Goal: Ask a question: Seek information or help from site administrators or community

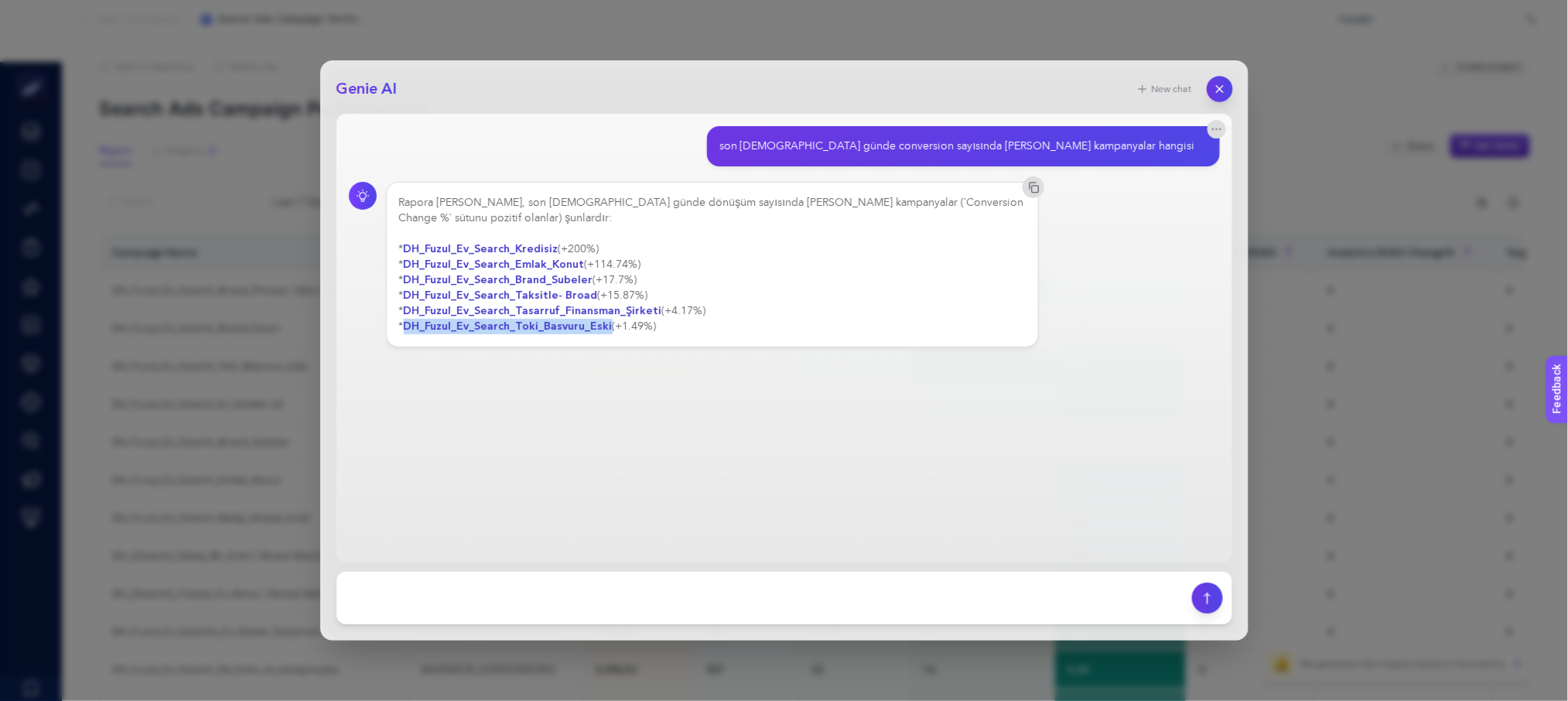
scroll to position [47, 0]
click at [1215, 92] on icon "button" at bounding box center [1218, 89] width 6 height 6
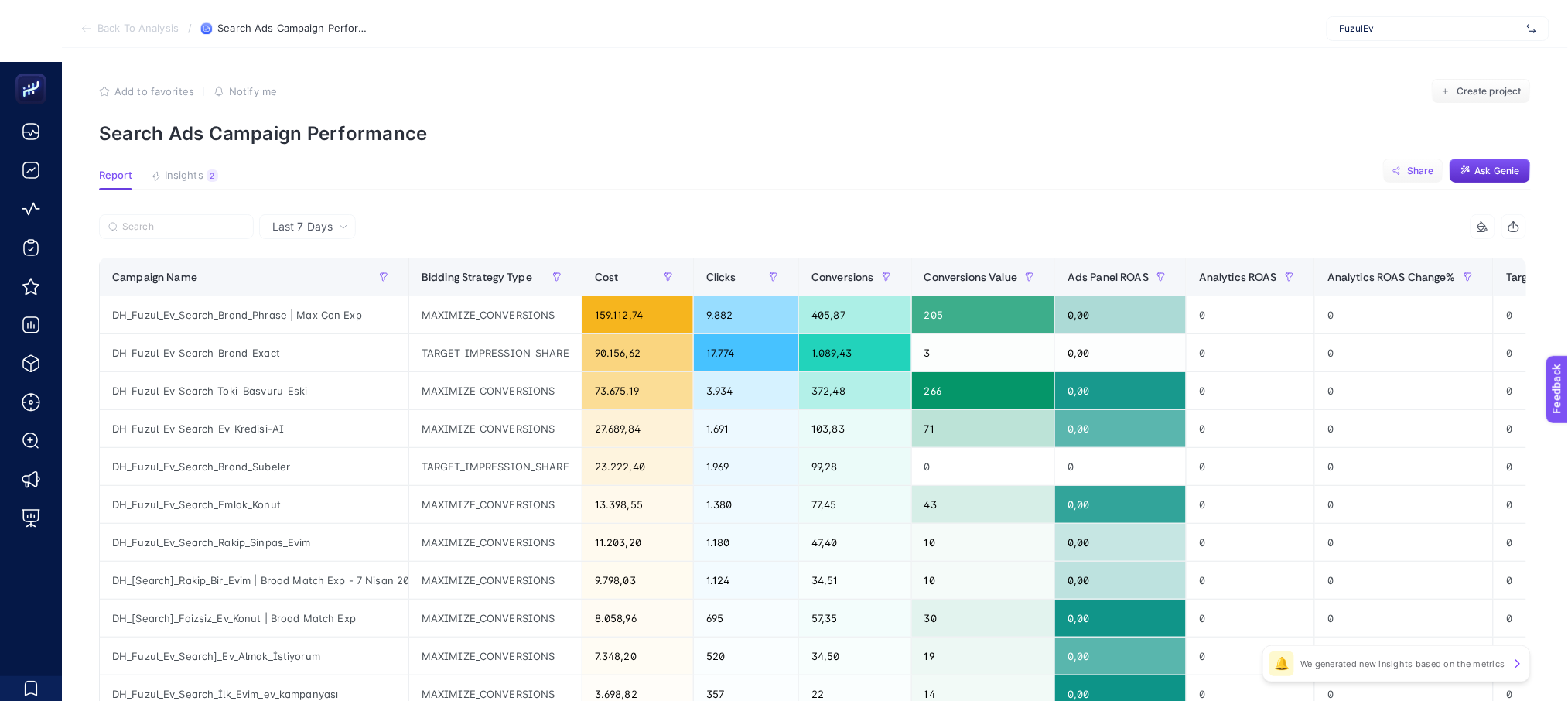
scroll to position [0, 0]
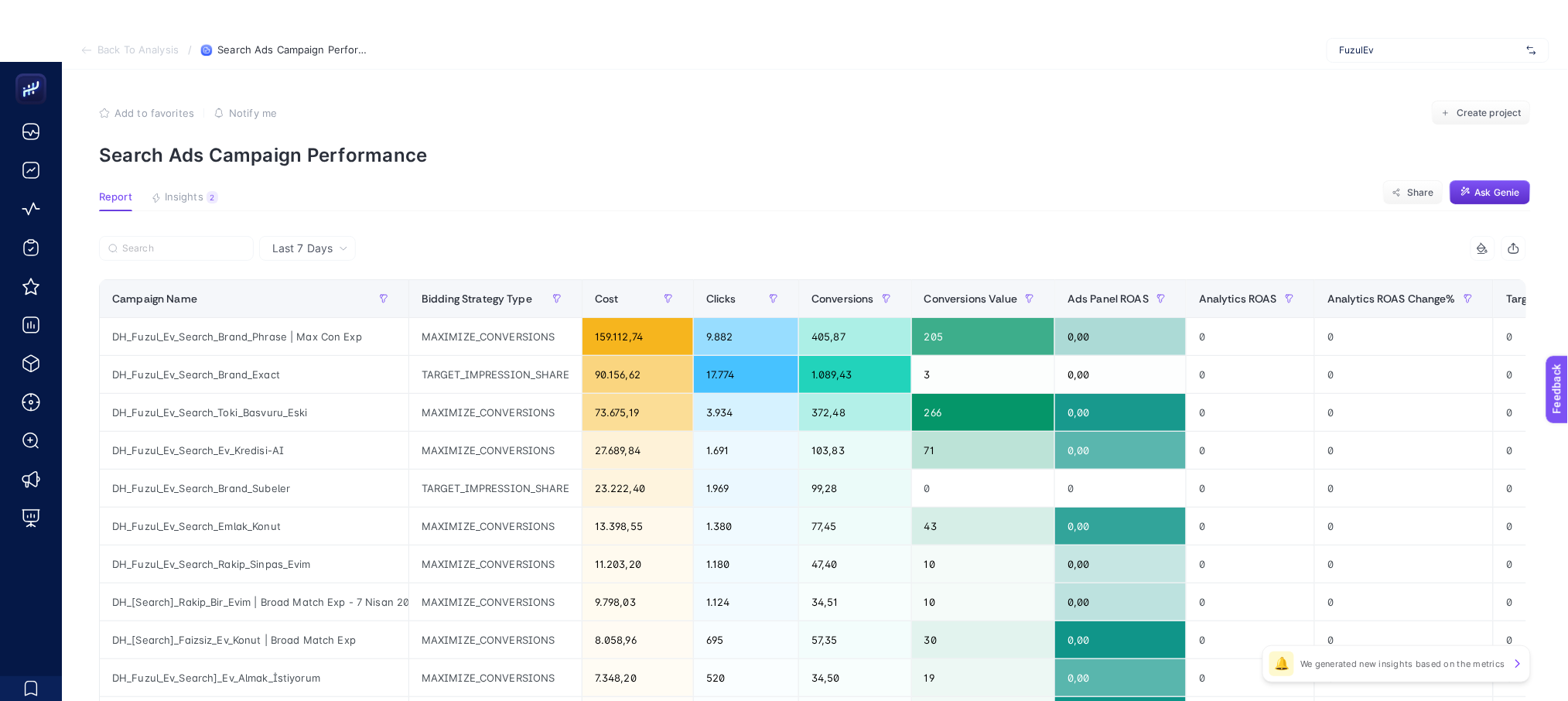
click at [1389, 38] on div "FuzulEv" at bounding box center [1437, 49] width 223 height 25
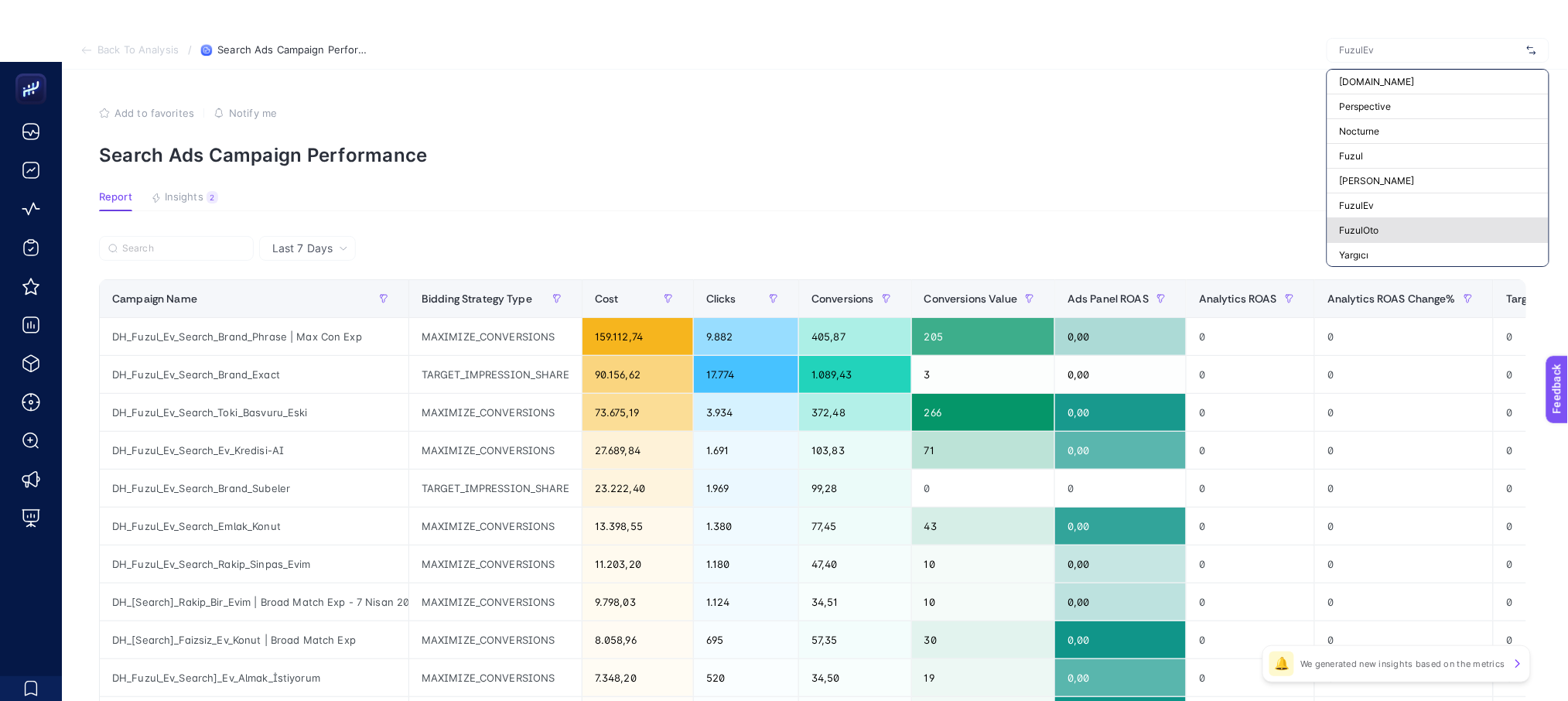
click at [1387, 218] on div "FuzulOto" at bounding box center [1438, 230] width 222 height 25
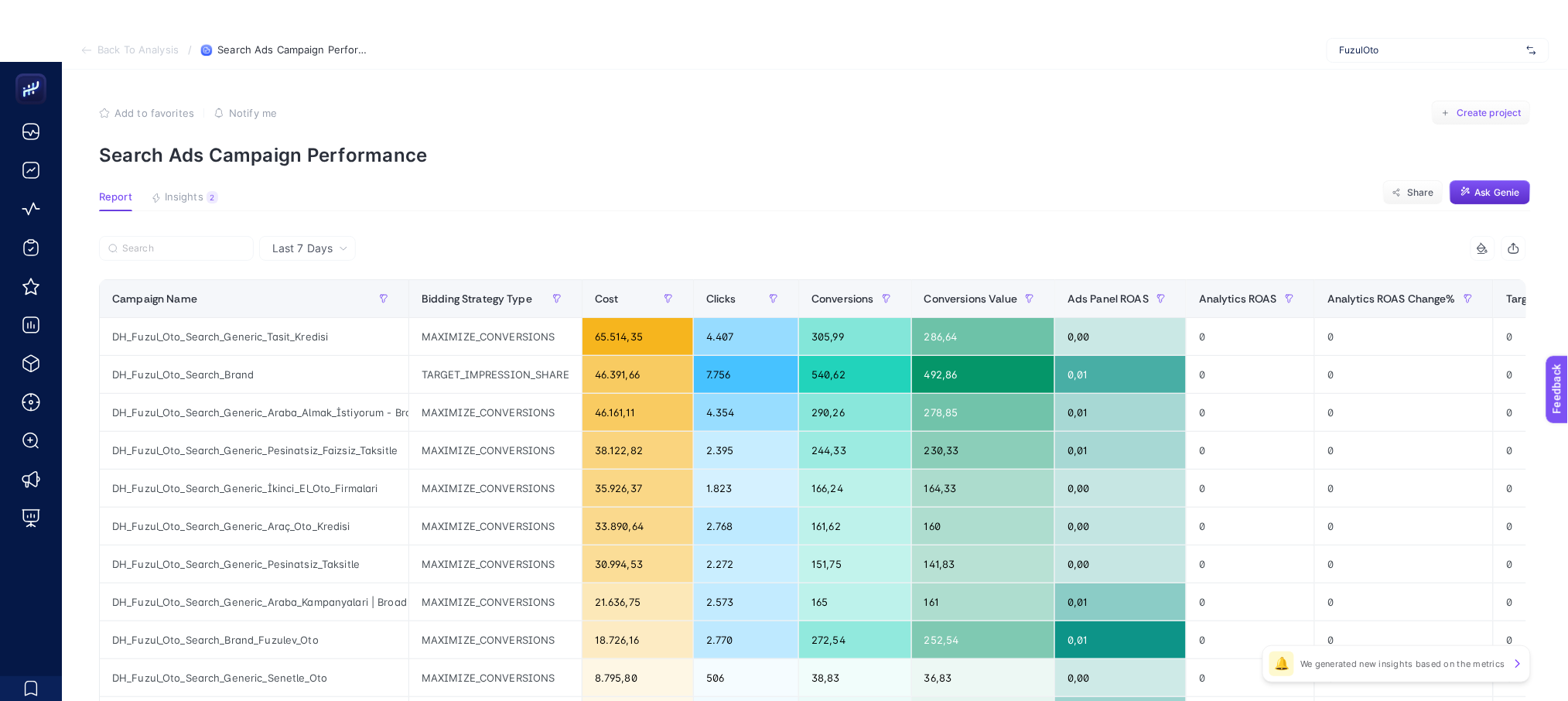
click at [1464, 120] on button "Create project" at bounding box center [1481, 113] width 99 height 25
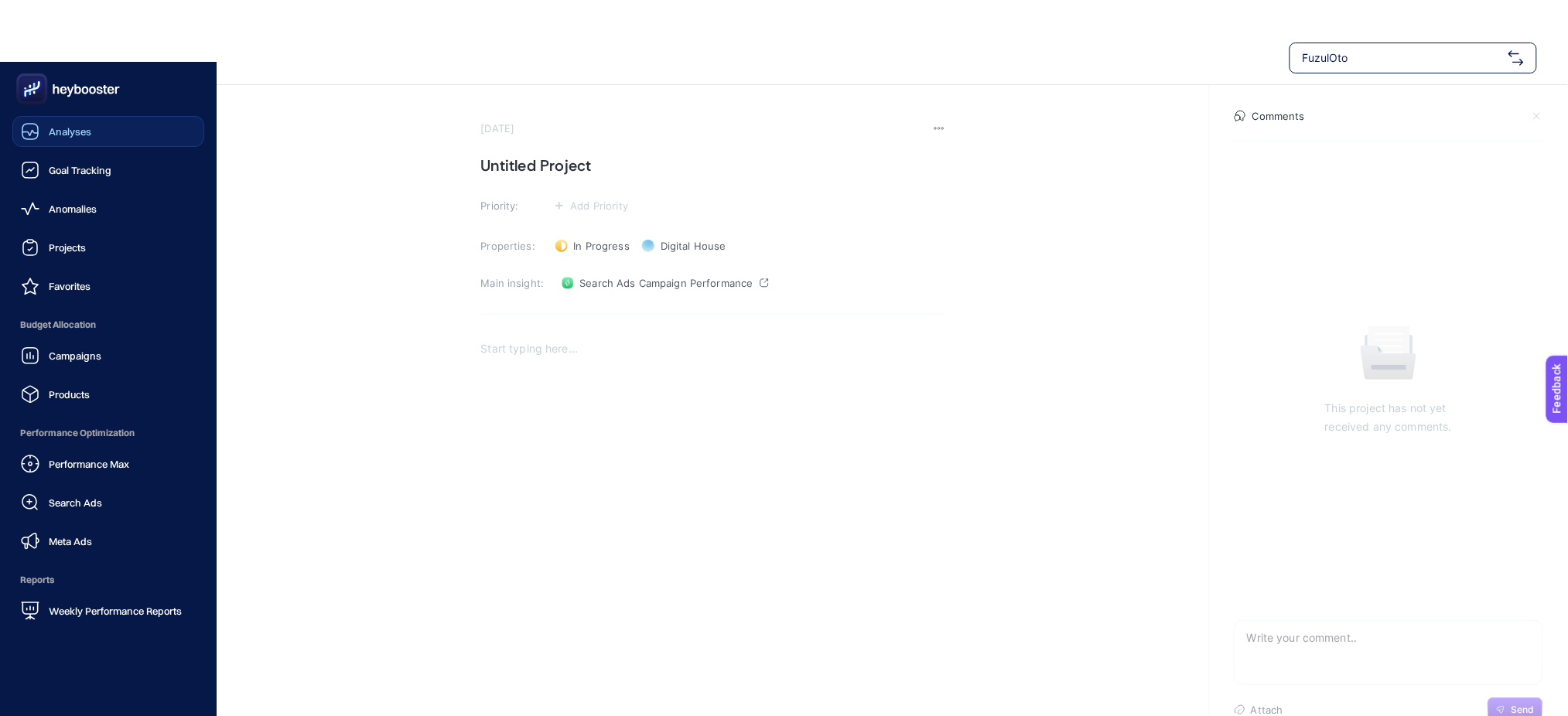
click at [65, 139] on div "Analyses" at bounding box center [56, 131] width 71 height 18
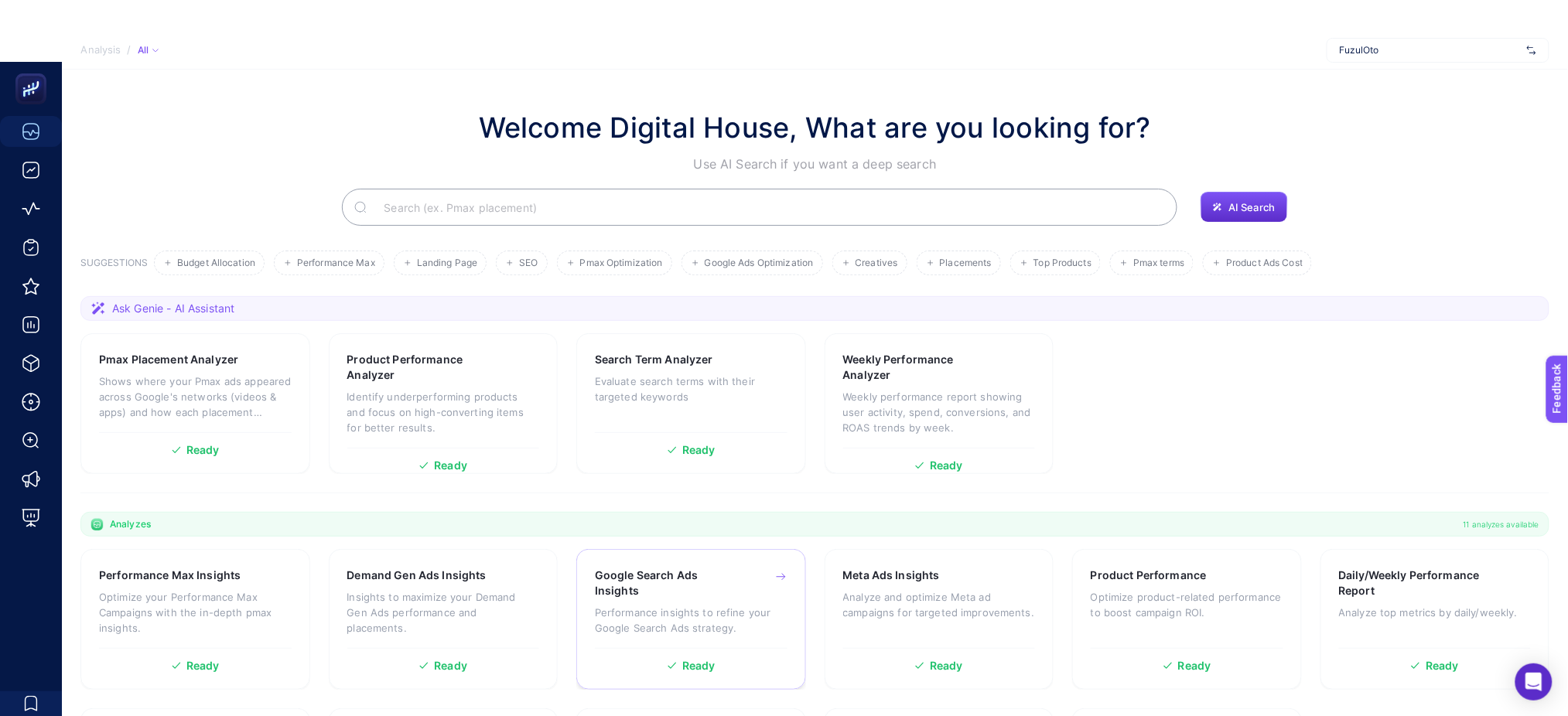
click at [614, 598] on h3 "Google Search Ads Insights" at bounding box center [666, 583] width 143 height 31
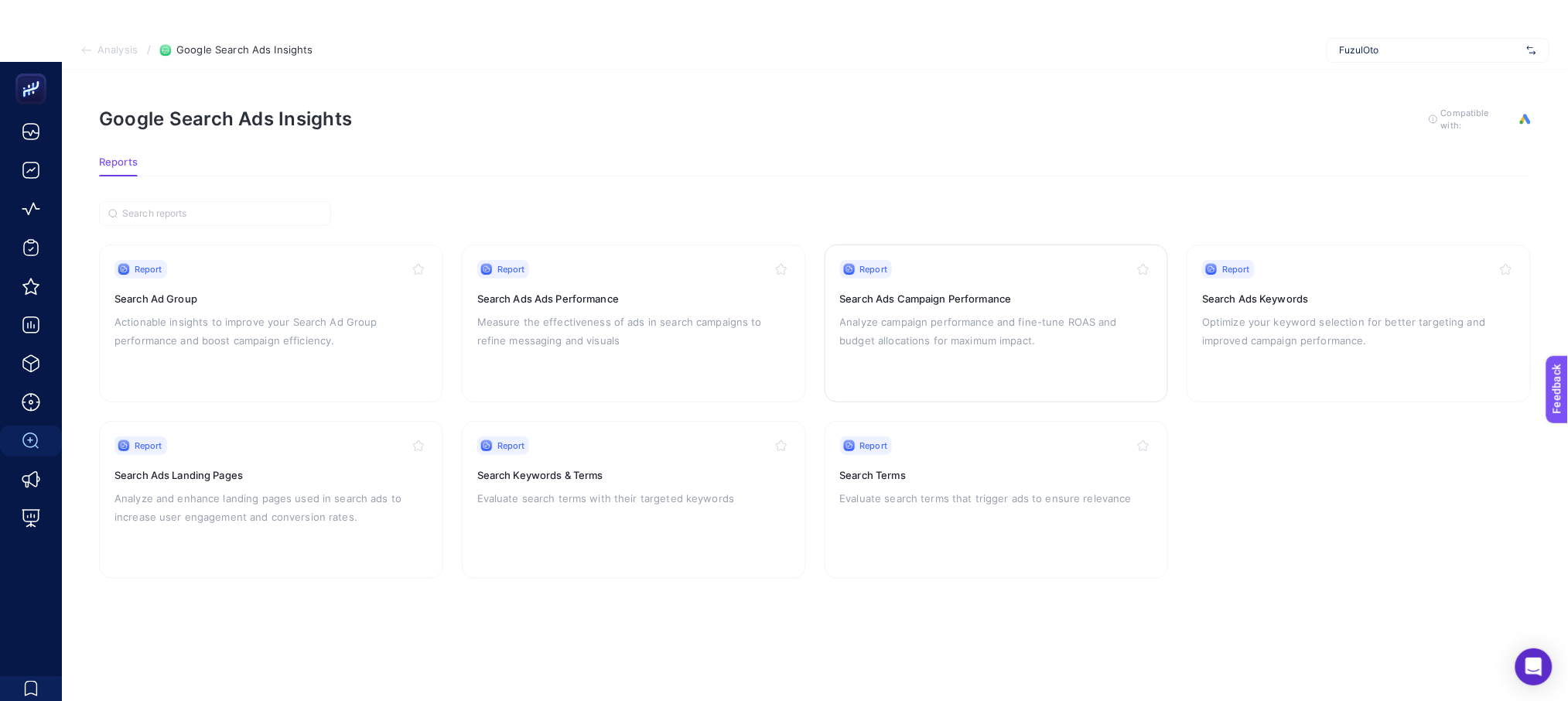
click at [1065, 266] on div "Report" at bounding box center [996, 269] width 313 height 18
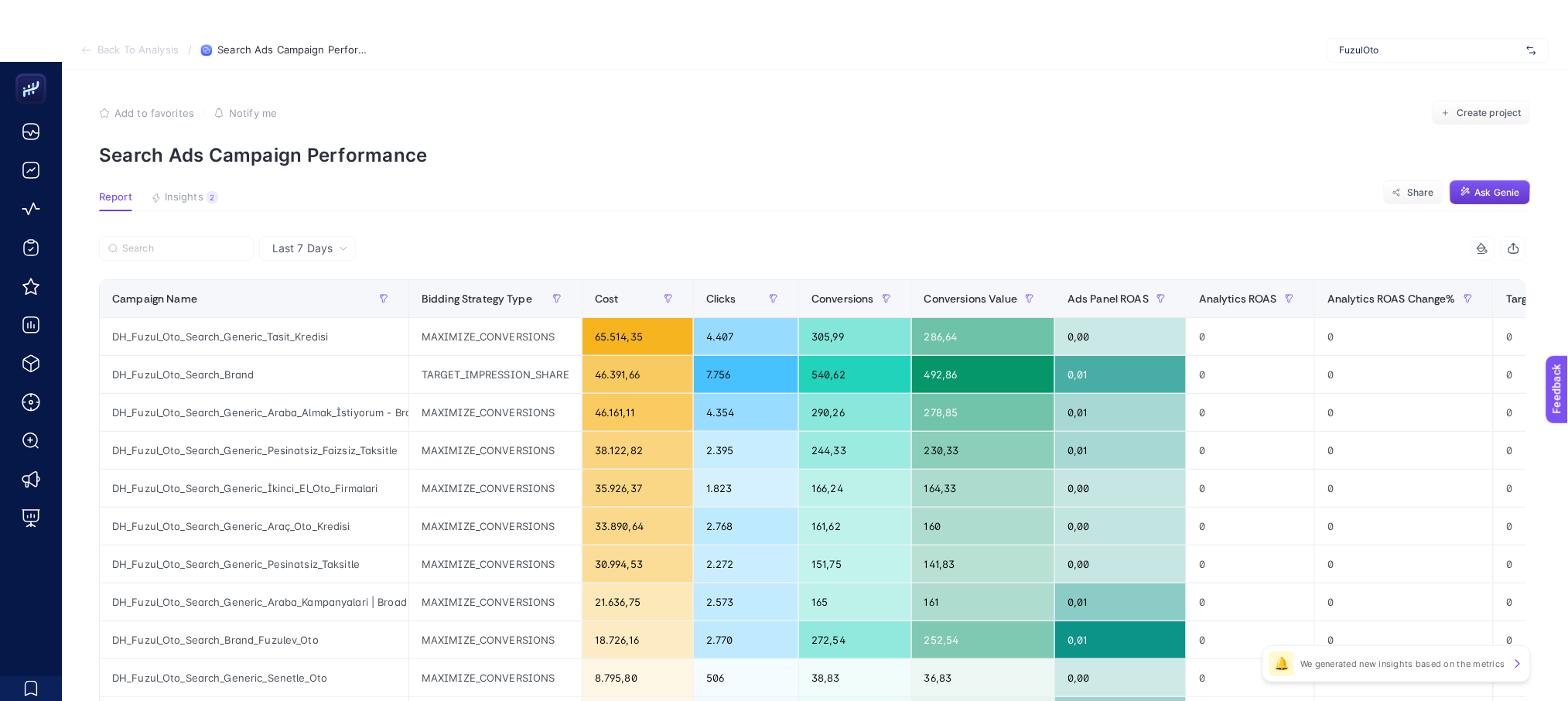
click at [1502, 195] on span "Ask Genie" at bounding box center [1497, 193] width 45 height 13
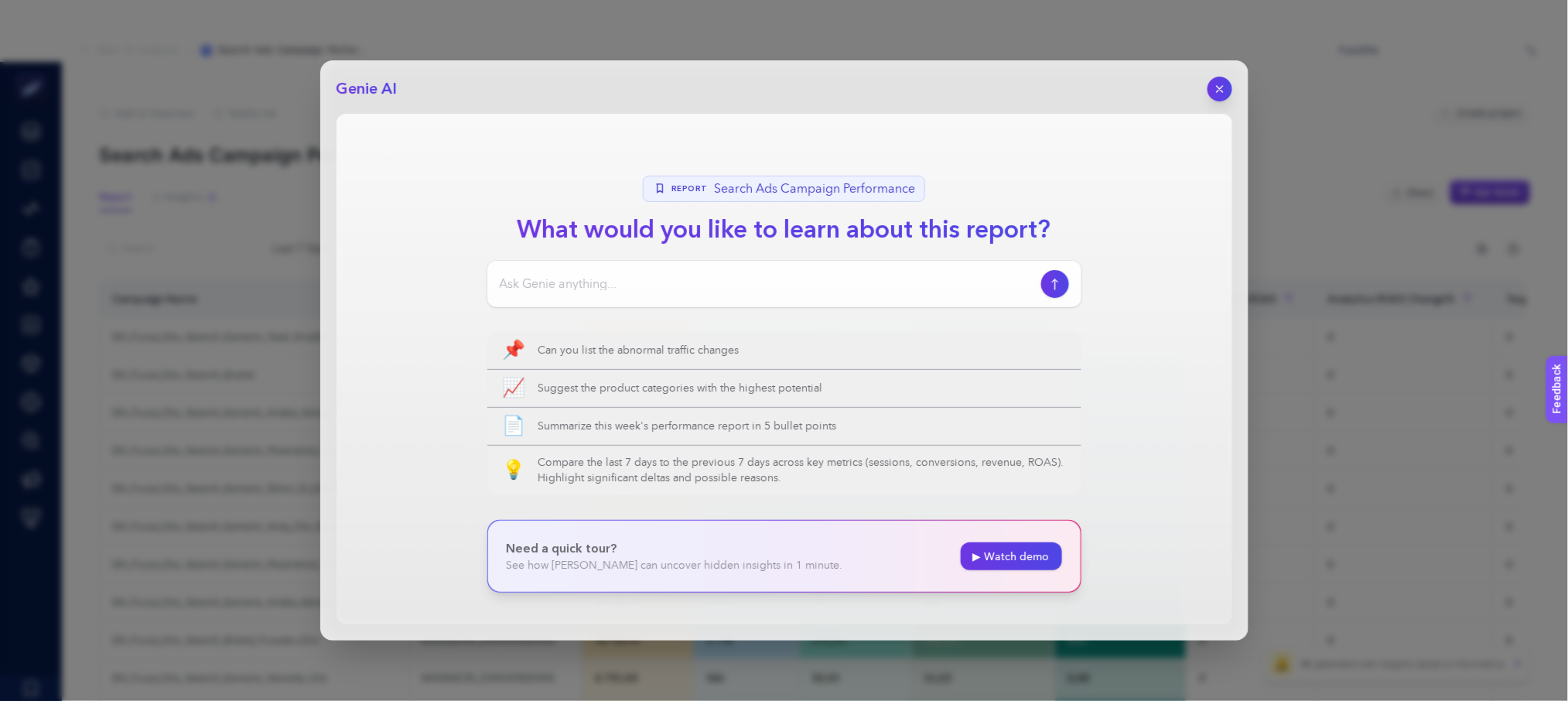
click at [685, 291] on input at bounding box center [768, 284] width 535 height 18
type input "Son [DEMOGRAPHIC_DATA] günde conversion sayısında [PERSON_NAME] kampanyalar han…"
click at [1059, 290] on icon "button" at bounding box center [1055, 284] width 16 height 13
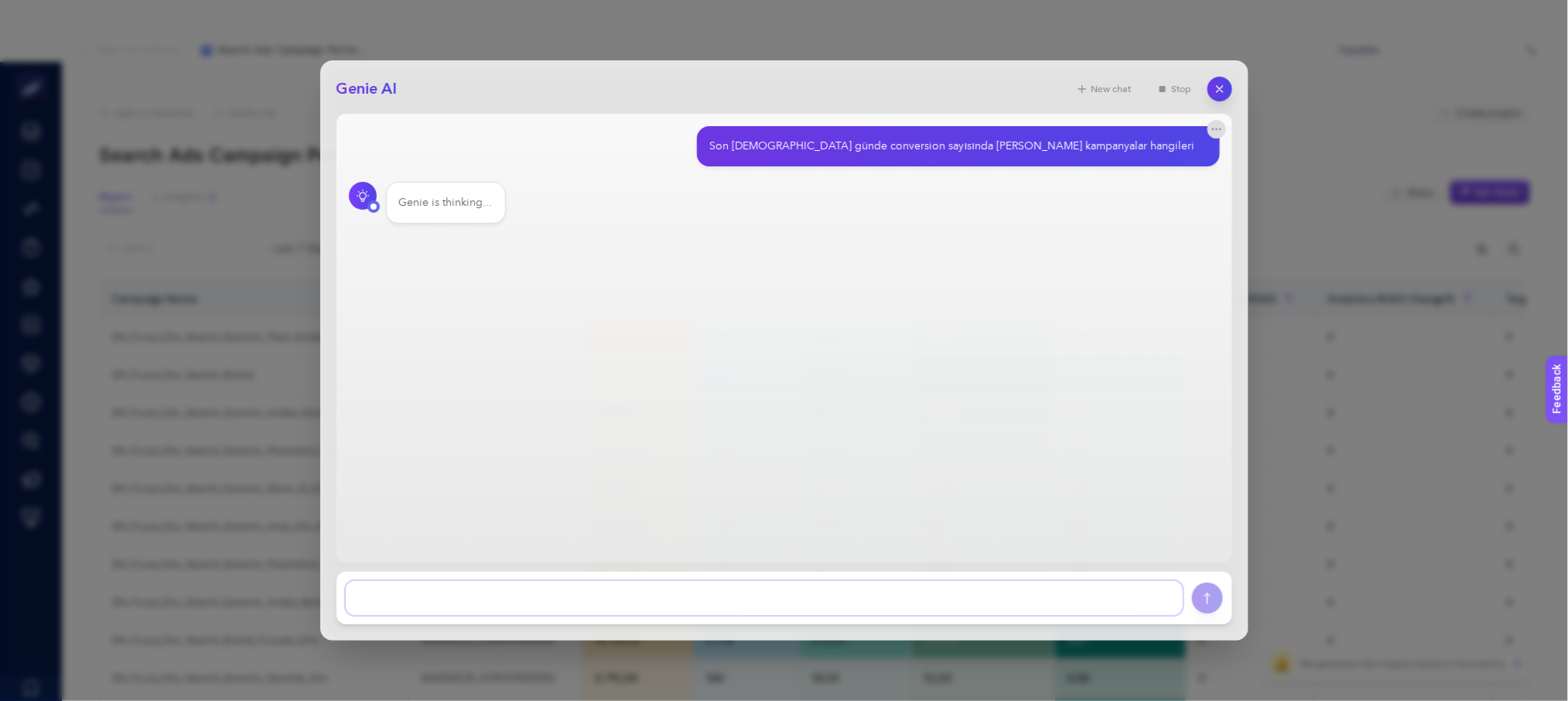
click at [1040, 599] on textarea at bounding box center [764, 597] width 837 height 34
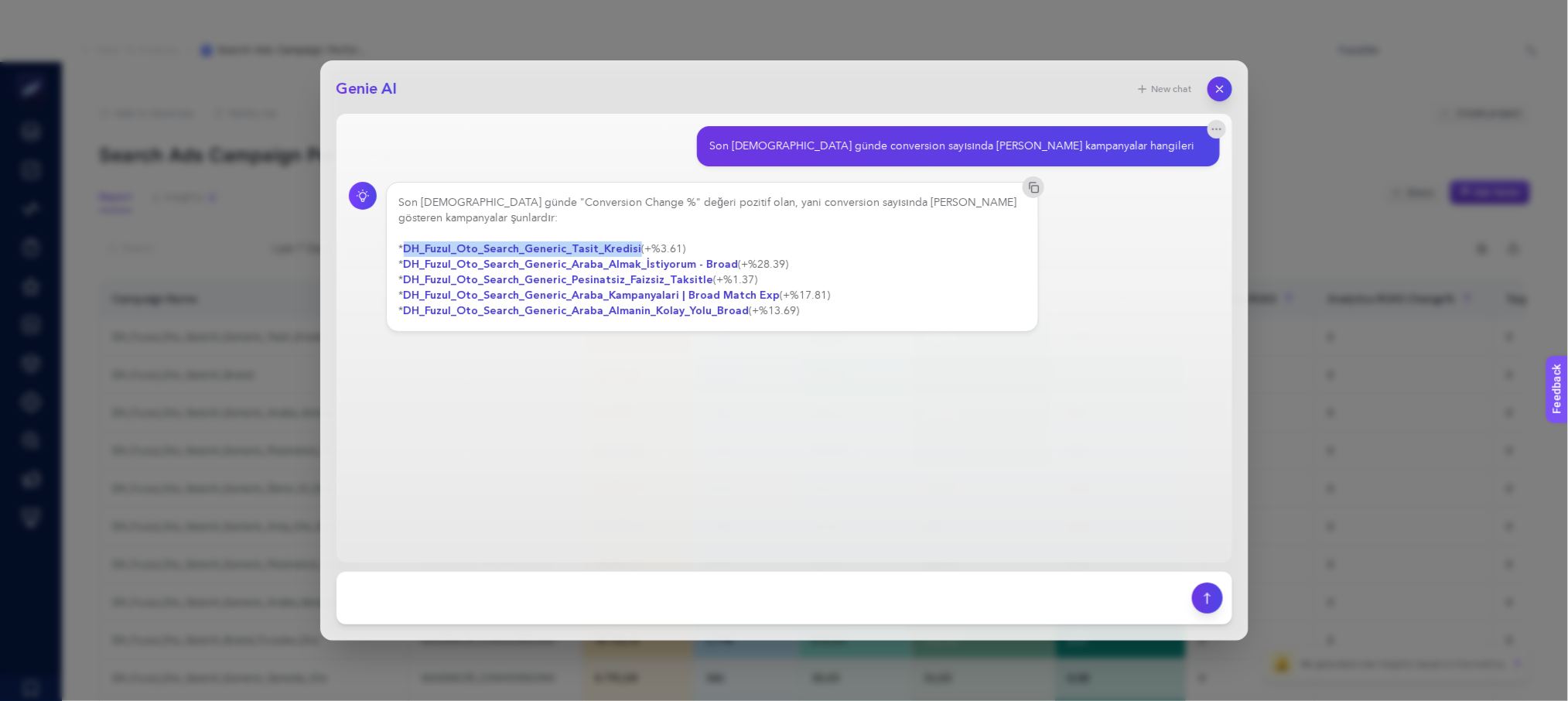
drag, startPoint x: 406, startPoint y: 235, endPoint x: 629, endPoint y: 236, distance: 223.0
click at [629, 241] on strong "DH_Fuzul_Oto_Search_Generic_Tasit_Kredisi" at bounding box center [523, 248] width 238 height 15
copy strong "DH_Fuzul_Oto_Search_Generic_Tasit_Kredisi"
drag, startPoint x: 406, startPoint y: 251, endPoint x: 724, endPoint y: 248, distance: 318.0
click at [724, 257] on strong "DH_Fuzul_Oto_Search_Generic_Araba_Almak_İstiyorum - Broad" at bounding box center [572, 264] width 335 height 15
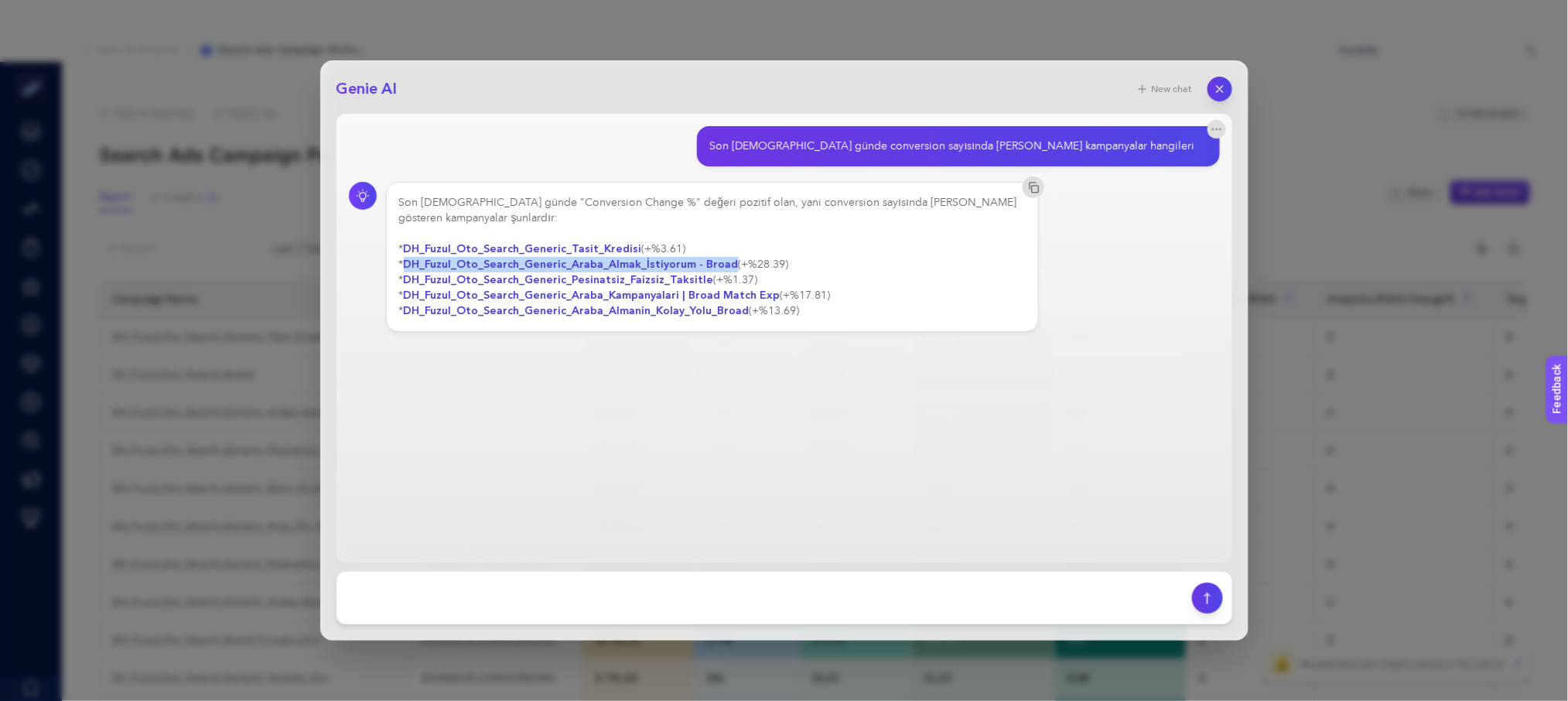
copy strong "DH_Fuzul_Oto_Search_Generic_Araba_Almak_İstiyorum - Broad"
drag, startPoint x: 409, startPoint y: 266, endPoint x: 699, endPoint y: 268, distance: 290.0
click at [699, 268] on div "Son [DEMOGRAPHIC_DATA] günde "Conversion Change %" değeri pozitif olan, yani co…" at bounding box center [713, 257] width 627 height 124
copy strong "DH_Fuzul_Oto_Search_Generic_Pesinatsiz_Faizsiz_Taksitle"
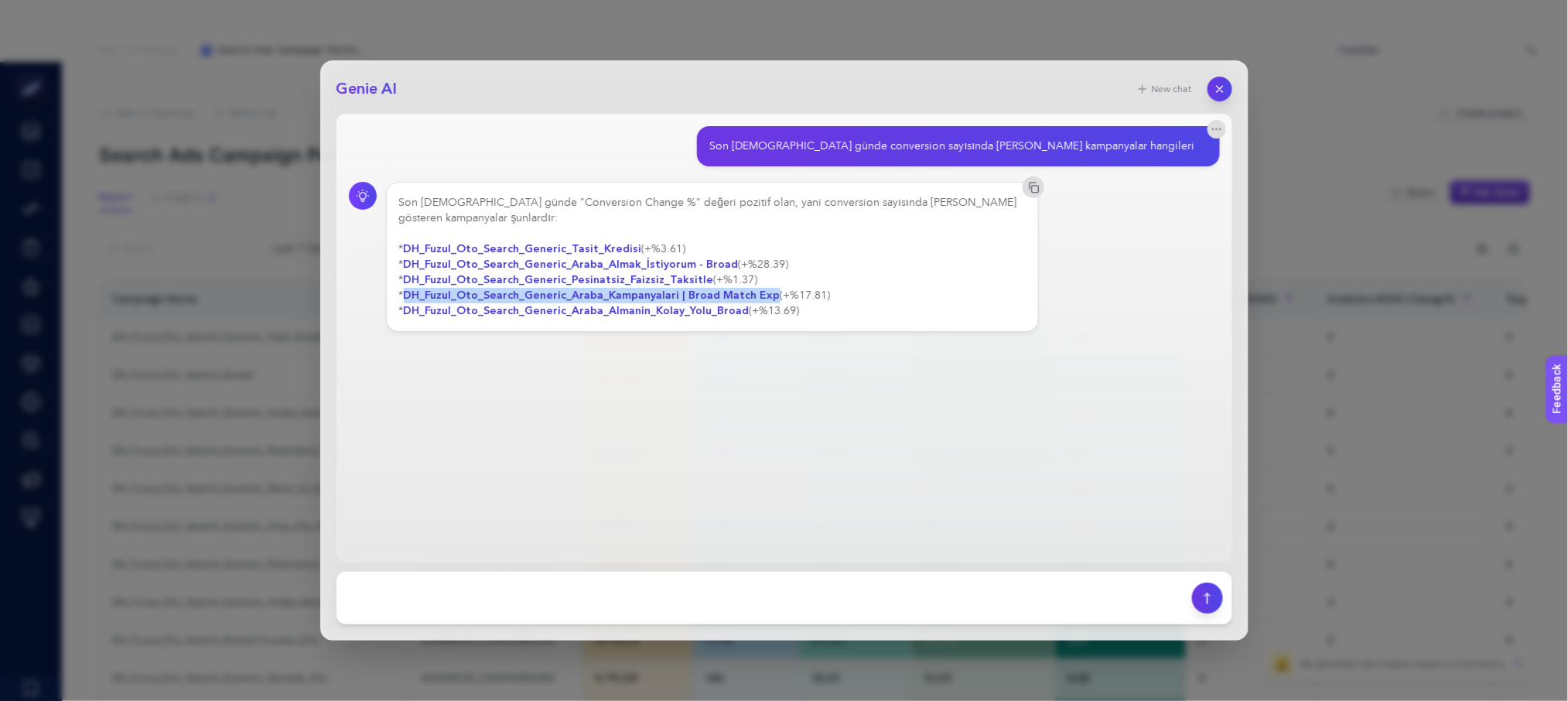
drag, startPoint x: 407, startPoint y: 281, endPoint x: 765, endPoint y: 286, distance: 358.0
click at [765, 288] on strong "DH_Fuzul_Oto_Search_Generic_Araba_Kampanyalari | Broad Match Exp" at bounding box center [592, 295] width 376 height 15
copy strong "DH_Fuzul_Oto_Search_Generic_Araba_Kampanyalari | Broad Match Exp"
drag, startPoint x: 405, startPoint y: 298, endPoint x: 741, endPoint y: 302, distance: 336.0
click at [741, 303] on strong "DH_Fuzul_Oto_Search_Generic_Araba_Almanin_Kolay_Yolu_Broad" at bounding box center [576, 311] width 345 height 15
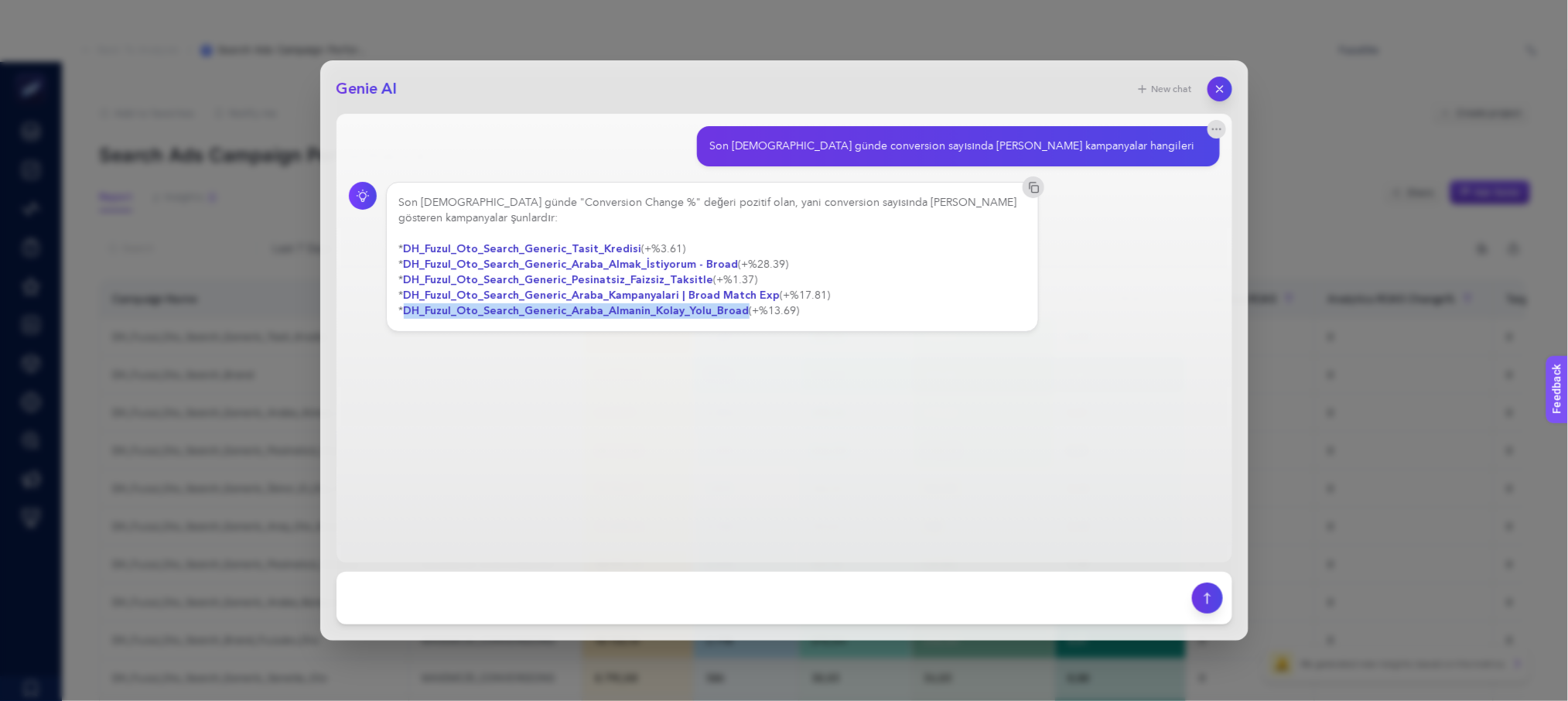
copy strong "DH_Fuzul_Oto_Search_Generic_Araba_Almanin_Kolay_Yolu_Broad"
